Goal: Browse casually

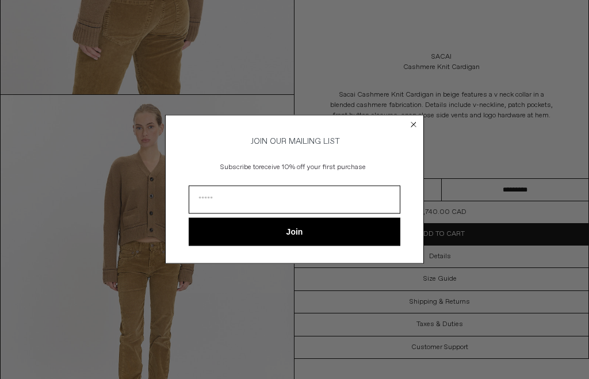
scroll to position [1075, 0]
click at [416, 131] on circle "Close dialog" at bounding box center [414, 125] width 11 height 11
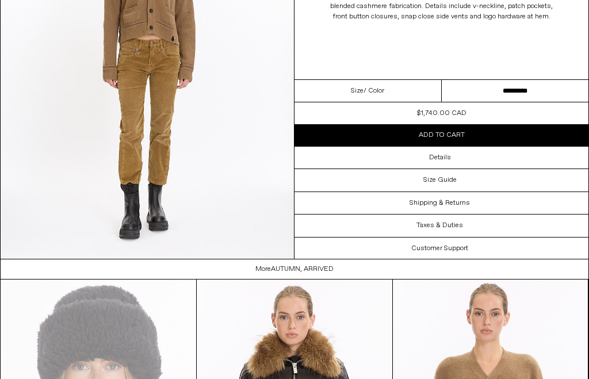
scroll to position [1276, 0]
